Goal: Information Seeking & Learning: Learn about a topic

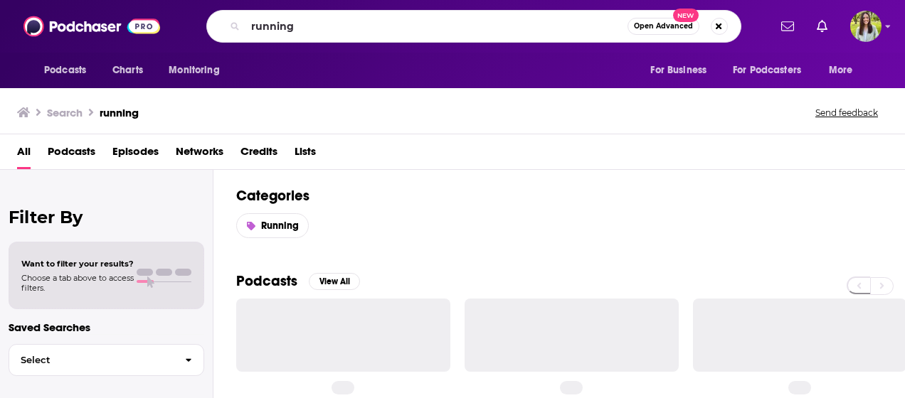
click at [277, 33] on input "running" at bounding box center [436, 26] width 382 height 23
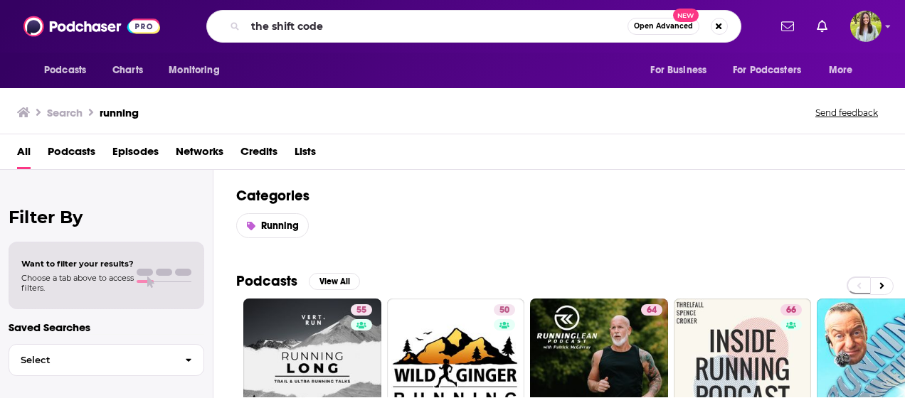
type input "the shift code"
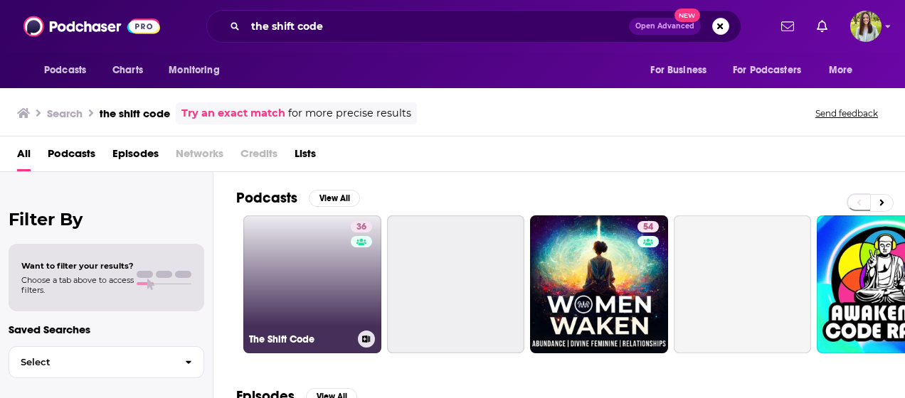
click at [292, 255] on link "36 The Shift Code" at bounding box center [312, 285] width 138 height 138
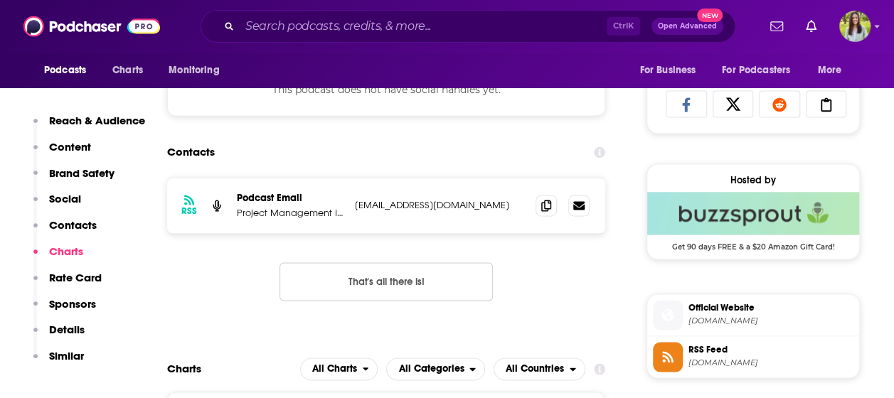
scroll to position [924, 0]
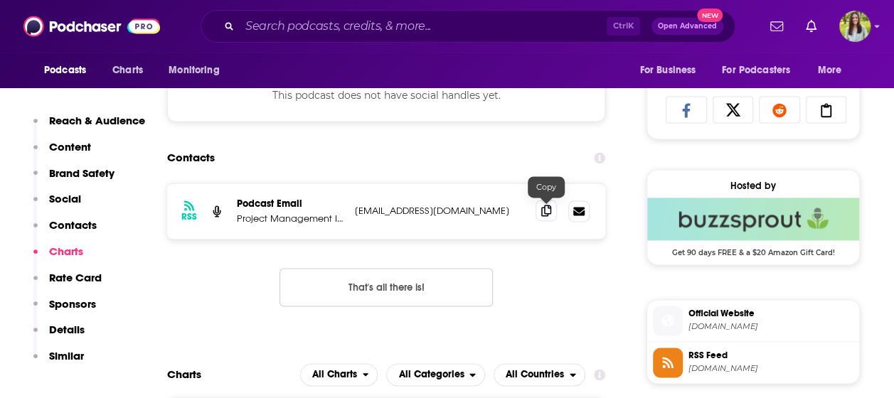
click at [553, 213] on span at bounding box center [546, 210] width 21 height 21
